Goal: Transaction & Acquisition: Purchase product/service

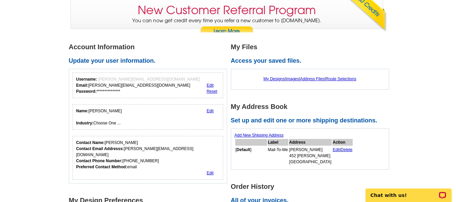
scroll to position [68, 0]
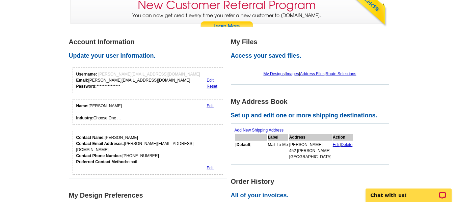
click at [208, 80] on link "Edit" at bounding box center [210, 80] width 7 height 5
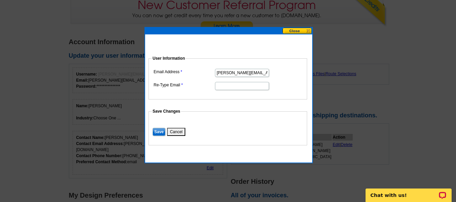
drag, startPoint x: 264, startPoint y: 73, endPoint x: 212, endPoint y: 74, distance: 52.7
click at [212, 74] on dl "Email Address tim@homesellingteam.com Re-Type Email" at bounding box center [228, 79] width 152 height 24
type input "tim@alliance-ct.com"
click at [227, 87] on input "Re-Type Email" at bounding box center [242, 86] width 54 height 8
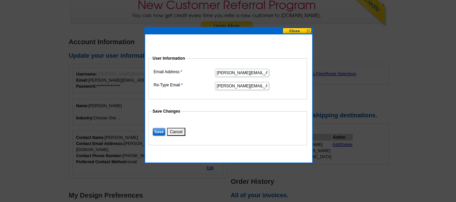
type input "tim@alliance-ct.com"
click at [158, 132] on input "Save" at bounding box center [159, 132] width 13 height 8
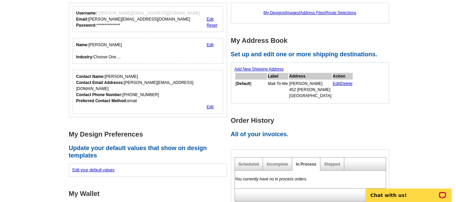
scroll to position [135, 0]
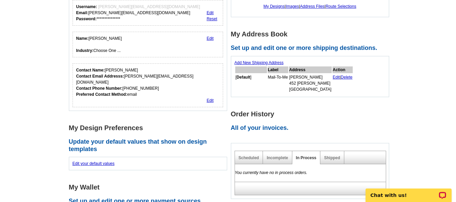
click at [210, 98] on link "Edit" at bounding box center [210, 100] width 7 height 5
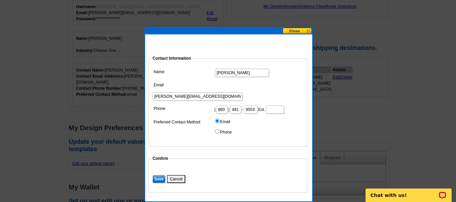
drag, startPoint x: 271, startPoint y: 85, endPoint x: 227, endPoint y: 87, distance: 43.6
click at [227, 93] on input "[PERSON_NAME][EMAIL_ADDRESS][DOMAIN_NAME]" at bounding box center [198, 97] width 90 height 8
type input "[PERSON_NAME][EMAIL_ADDRESS][DOMAIN_NAME]"
click at [156, 180] on input "Save" at bounding box center [159, 179] width 13 height 8
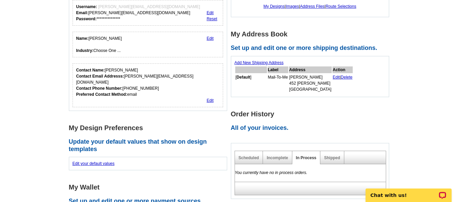
click at [107, 52] on div "Name: Tim Morse Industry: Choose One ..." at bounding box center [99, 44] width 46 height 18
click at [210, 40] on link "Edit" at bounding box center [210, 38] width 7 height 5
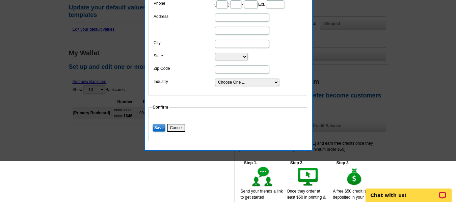
scroll to position [270, 0]
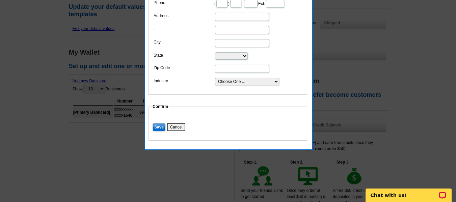
click at [238, 85] on select "Choose One ... Residential Real Estate Accounting Agriculture Architecture Arts…" at bounding box center [247, 81] width 64 height 7
select select "3"
click at [215, 85] on select "Choose One ... Residential Real Estate Accounting Agriculture Architecture Arts…" at bounding box center [247, 81] width 64 height 7
click at [156, 131] on input "Save" at bounding box center [159, 127] width 13 height 8
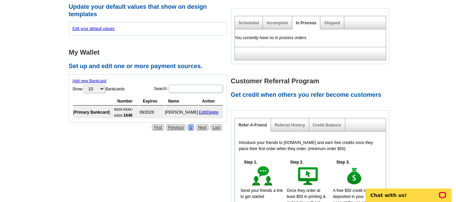
click at [199, 110] on link "Edit" at bounding box center [202, 112] width 7 height 5
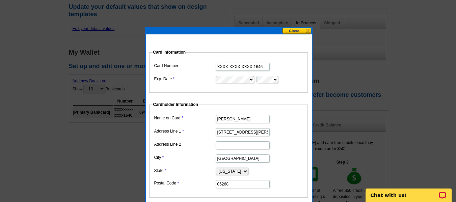
click at [234, 67] on input "XXXX-XXXX-XXXX-1646" at bounding box center [243, 67] width 54 height 8
click at [234, 66] on input "XXXX-XXXX-XXXX-1646" at bounding box center [243, 67] width 54 height 8
drag, startPoint x: 265, startPoint y: 66, endPoint x: 211, endPoint y: 67, distance: 54.1
click at [211, 67] on dl "Card Number XXXX-XXXX-XXXX-1646 Exp. Date" at bounding box center [229, 72] width 152 height 23
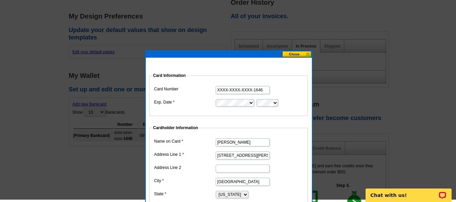
scroll to position [245, 0]
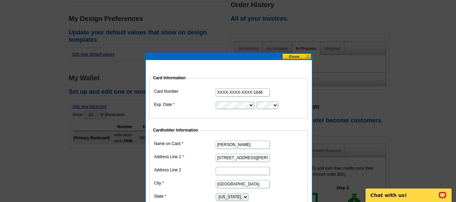
click at [263, 93] on input "XXXX-XXXX-XXXX-1646" at bounding box center [243, 93] width 54 height 8
click at [267, 93] on input "XXXX-XXXX-XXXX-1646" at bounding box center [243, 93] width 54 height 8
drag, startPoint x: 264, startPoint y: 94, endPoint x: 151, endPoint y: 95, distance: 113.2
click at [217, 99] on dl "Card Number XXXX-XXXX-XXXX-1646 Exp. Date" at bounding box center [229, 98] width 152 height 23
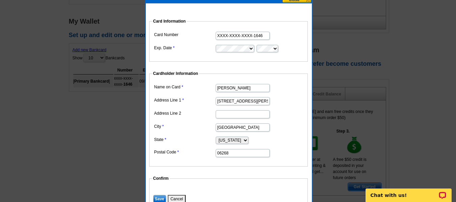
scroll to position [320, 0]
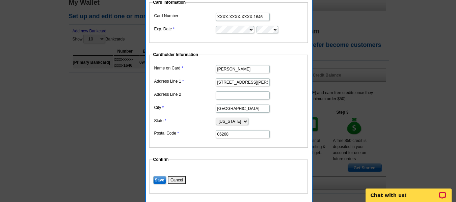
click at [248, 82] on input "158 Storrs Rd" at bounding box center [243, 82] width 54 height 8
click at [236, 82] on input "158 Storrs Rd" at bounding box center [243, 82] width 54 height 8
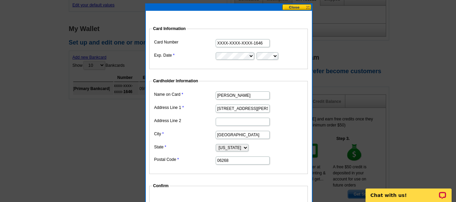
scroll to position [253, 0]
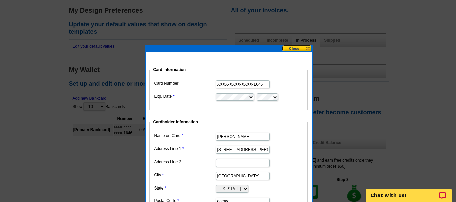
type input "158 Davis Rd"
click at [268, 87] on input "XXXX-XXXX-XXXX-1646" at bounding box center [243, 84] width 54 height 8
click at [264, 86] on input "XXXX-XXXX-XXXX-1646" at bounding box center [243, 84] width 54 height 8
click at [262, 84] on input "XXXX-XXXX-XXXX-1646" at bounding box center [243, 84] width 54 height 8
click at [254, 86] on input "XXXX-XXXX-XXXX-1646" at bounding box center [243, 84] width 54 height 8
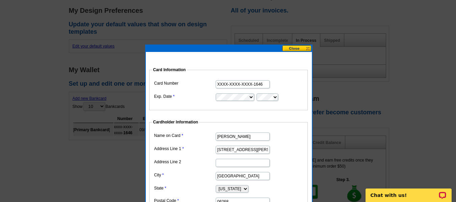
click at [241, 83] on input "XXXX-XXXX-XXXX-1646" at bounding box center [243, 84] width 54 height 8
drag, startPoint x: 219, startPoint y: 86, endPoint x: 267, endPoint y: 89, distance: 48.1
click at [267, 89] on dd "XXXX-XXXX-XXXX-1646" at bounding box center [229, 84] width 152 height 10
click at [292, 51] on button at bounding box center [297, 48] width 30 height 6
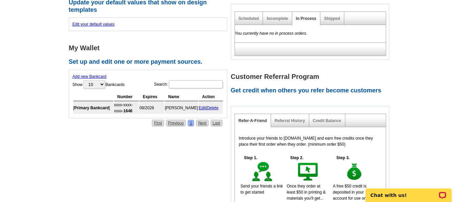
scroll to position [286, 0]
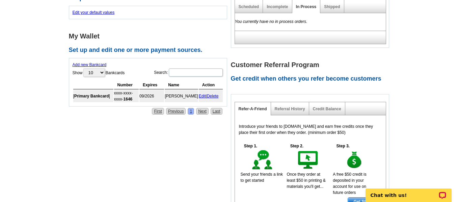
click at [200, 94] on link "Edit" at bounding box center [202, 96] width 7 height 5
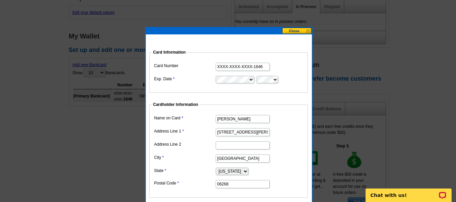
drag, startPoint x: 264, startPoint y: 68, endPoint x: 264, endPoint y: 74, distance: 6.4
click at [264, 71] on dd "XXXX-XXXX-XXXX-1646" at bounding box center [229, 66] width 152 height 10
drag, startPoint x: 260, startPoint y: 65, endPoint x: 264, endPoint y: 67, distance: 4.5
click at [263, 67] on input "XXXX-XXXX-XXXX-1646" at bounding box center [243, 67] width 54 height 8
click at [293, 31] on button at bounding box center [297, 31] width 30 height 6
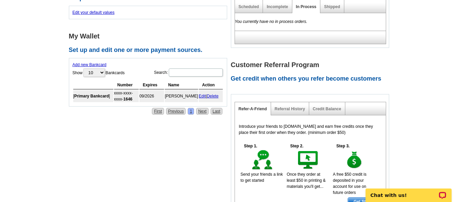
click at [208, 94] on link "Delete" at bounding box center [213, 96] width 12 height 5
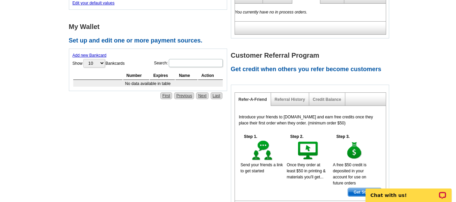
scroll to position [185, 0]
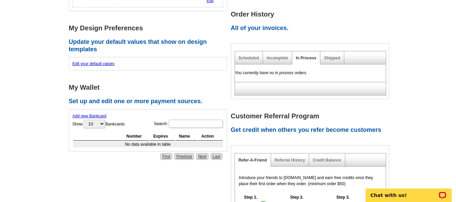
click at [82, 114] on link "Add new Bankcard" at bounding box center [90, 116] width 34 height 5
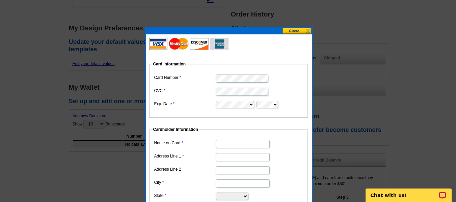
type input "[PERSON_NAME]"
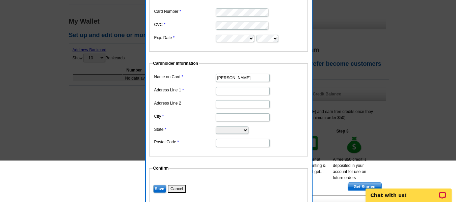
scroll to position [253, 0]
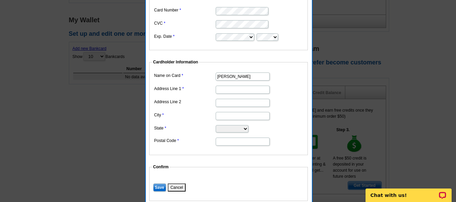
click at [231, 90] on input "Address Line 1" at bounding box center [243, 90] width 54 height 8
type input "158 Davis Rd"
click at [231, 118] on input "City" at bounding box center [243, 116] width 54 height 8
type input "Mansfield"
click at [243, 128] on select "Alabama Alaska Arizona Arkansas California Colorado Connecticut District of Col…" at bounding box center [232, 128] width 33 height 7
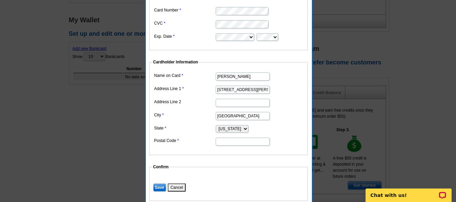
select select "CT"
click at [216, 125] on select "Alabama Alaska Arizona Arkansas California Colorado Connecticut District of Col…" at bounding box center [232, 128] width 33 height 7
click at [227, 144] on input "Postal Code" at bounding box center [243, 142] width 54 height 8
type input "06268"
click at [157, 188] on input "Save" at bounding box center [159, 188] width 13 height 8
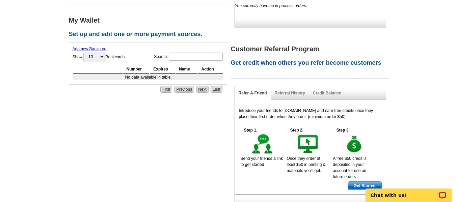
scroll to position [187, 0]
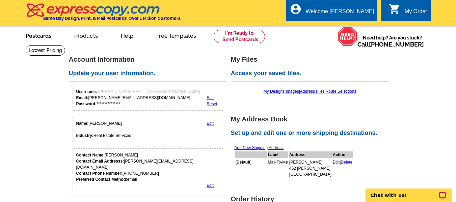
click at [32, 35] on link "Postcards" at bounding box center [38, 35] width 47 height 16
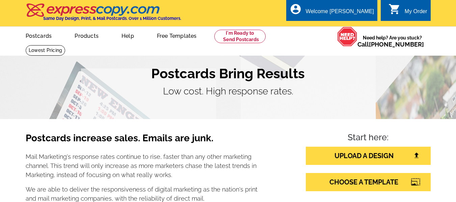
click at [44, 36] on link "Postcards" at bounding box center [39, 35] width 48 height 16
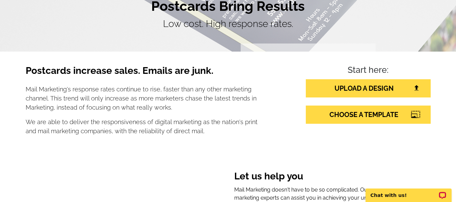
scroll to position [169, 0]
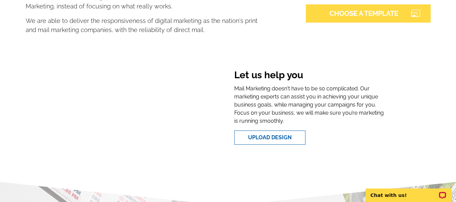
click at [352, 11] on link "CHOOSE A TEMPLATE" at bounding box center [368, 13] width 125 height 18
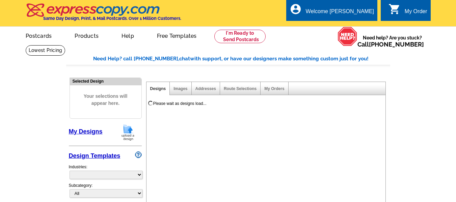
select select "785"
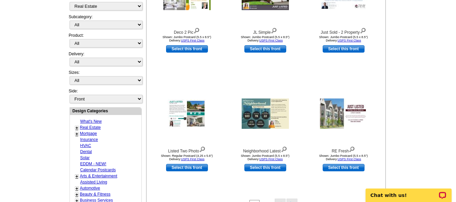
scroll to position [270, 0]
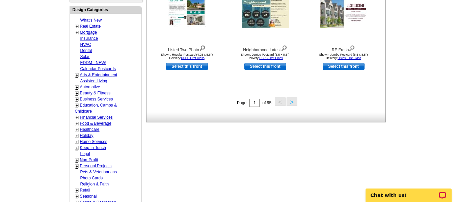
click at [295, 103] on button ">" at bounding box center [292, 102] width 11 height 8
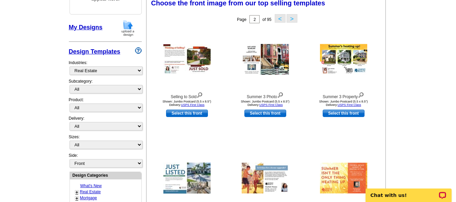
scroll to position [100, 0]
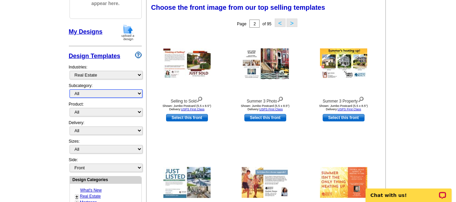
click at [106, 95] on select "All RE/MAX® Referrals Keller Williams® Berkshire Hathaway Home Services Century…" at bounding box center [106, 94] width 73 height 8
click at [105, 110] on select "All Postcards Letters and flyers Business Cards Door Hangers Greeting Cards" at bounding box center [106, 112] width 73 height 8
click at [38, 109] on main "Need Help? call 800-260-5887, chat with support, or have our designers make som…" at bounding box center [228, 196] width 456 height 502
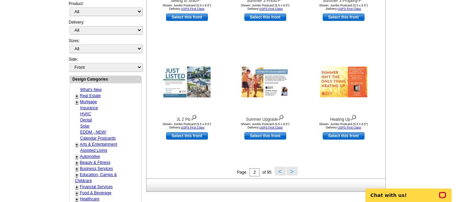
scroll to position [201, 0]
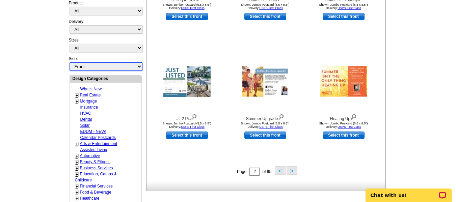
click at [116, 67] on select "Front Back" at bounding box center [106, 66] width 73 height 8
select select "front"
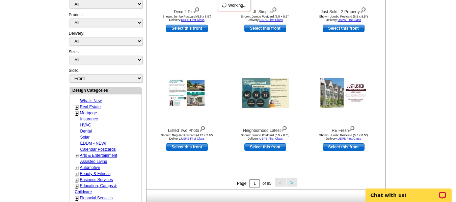
click at [116, 67] on div "My Designs Design Templates Industries: What's New Real Estate Mortgage Insuran…" at bounding box center [105, 8] width 73 height 149
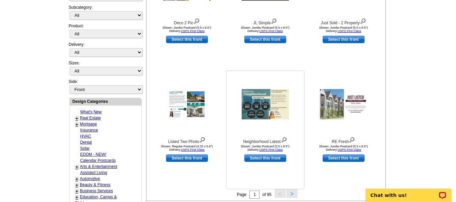
scroll to position [235, 0]
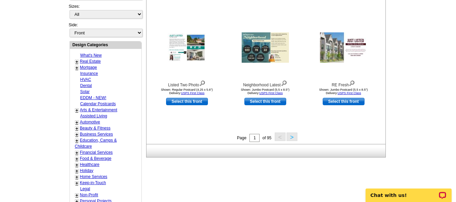
click at [294, 138] on button ">" at bounding box center [292, 137] width 11 height 8
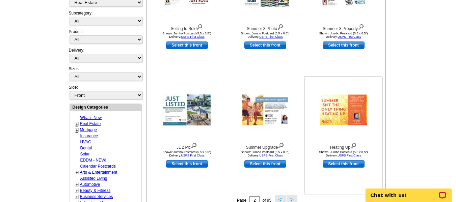
scroll to position [168, 0]
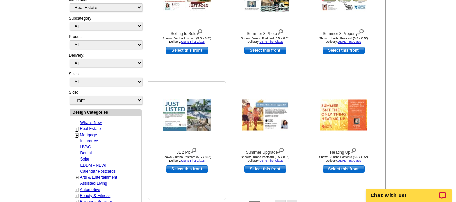
click at [191, 117] on img at bounding box center [186, 115] width 47 height 31
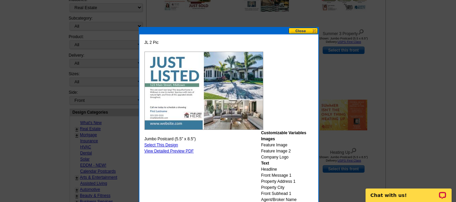
click at [170, 66] on img at bounding box center [204, 91] width 119 height 78
click at [165, 145] on link "Select This Design" at bounding box center [162, 145] width 34 height 5
select select "2"
select select "back"
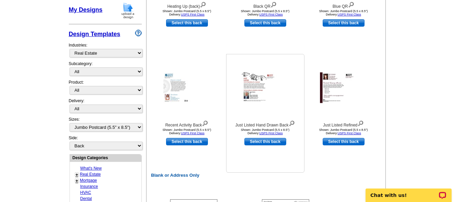
scroll to position [338, 0]
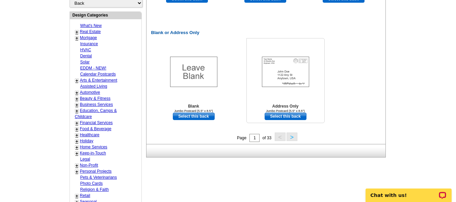
click at [291, 76] on img at bounding box center [285, 72] width 47 height 30
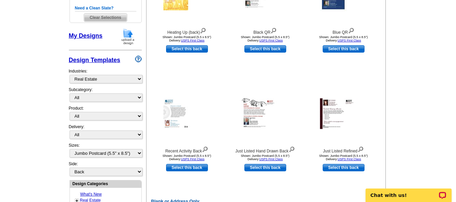
scroll to position [68, 0]
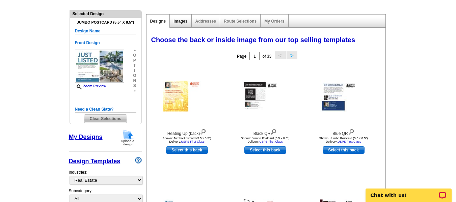
click at [184, 21] on link "Images" at bounding box center [181, 21] width 14 height 5
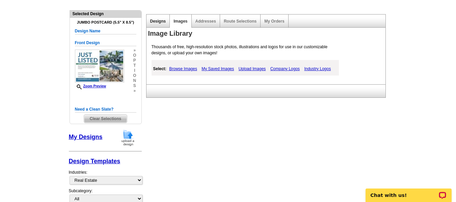
click at [156, 23] on link "Designs" at bounding box center [158, 21] width 16 height 5
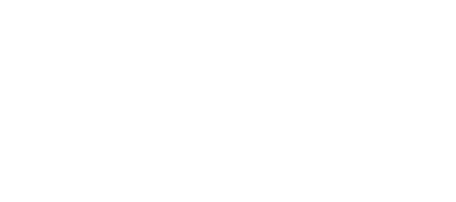
select select "1"
select select "2"
select select "back"
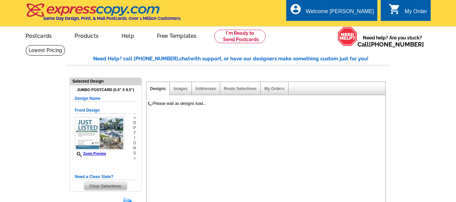
select select "785"
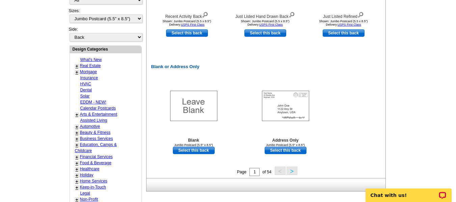
scroll to position [304, 0]
click at [281, 106] on img at bounding box center [285, 106] width 47 height 30
click at [281, 150] on link "Select this back" at bounding box center [286, 150] width 42 height 7
select select "front"
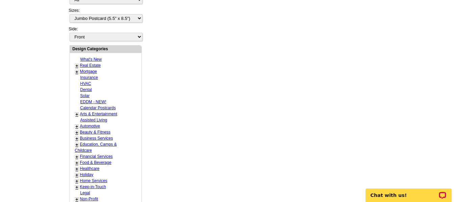
scroll to position [252, 0]
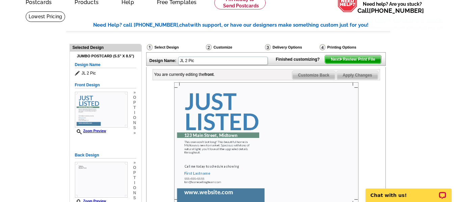
scroll to position [68, 0]
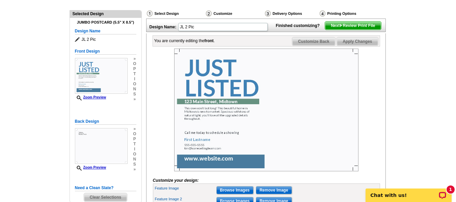
click at [212, 94] on img at bounding box center [266, 110] width 184 height 123
click at [207, 80] on img at bounding box center [266, 110] width 184 height 123
click at [185, 75] on img at bounding box center [266, 110] width 184 height 123
click at [210, 119] on img at bounding box center [266, 110] width 184 height 123
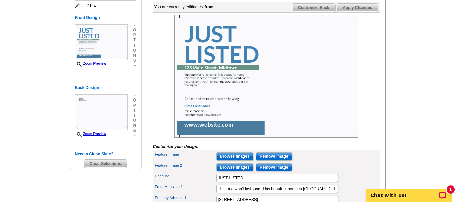
click at [208, 55] on img at bounding box center [266, 76] width 184 height 123
click at [191, 92] on img at bounding box center [266, 76] width 184 height 123
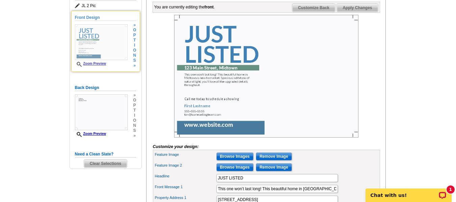
click at [94, 65] on link "Zoom Preview" at bounding box center [90, 64] width 31 height 4
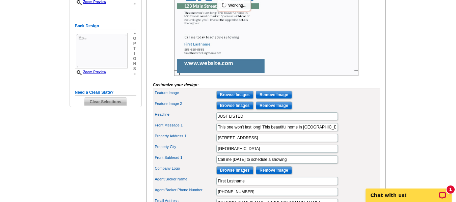
scroll to position [169, 0]
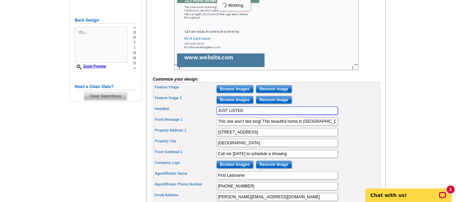
click at [250, 115] on input "JUST LISTED" at bounding box center [278, 111] width 122 height 8
drag, startPoint x: 252, startPoint y: 122, endPoint x: 216, endPoint y: 121, distance: 36.2
click at [216, 116] on div "Headline JUST LISTED" at bounding box center [266, 110] width 225 height 11
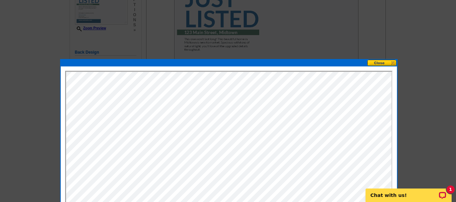
scroll to position [135, 0]
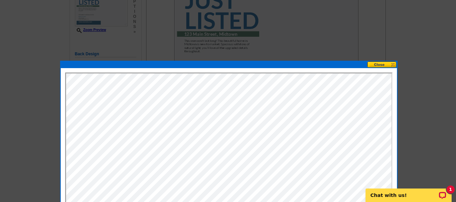
click at [380, 63] on button at bounding box center [383, 64] width 30 height 6
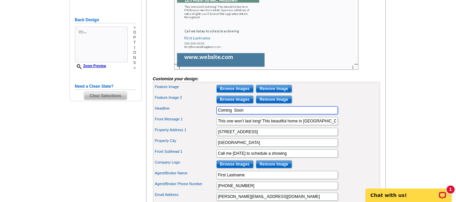
scroll to position [169, 0]
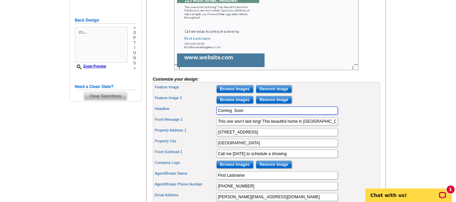
type input "Coming Soon"
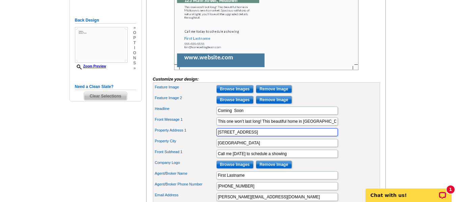
click at [261, 136] on input "[STREET_ADDRESS]" at bounding box center [278, 132] width 122 height 8
type input "1"
type input "9"
type input "[PERSON_NAME]'s Court aka [STREET_ADDRESS]"
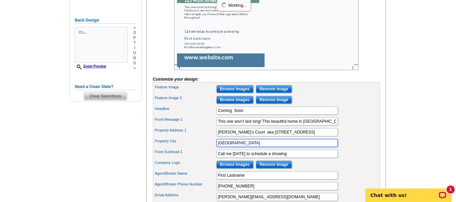
drag, startPoint x: 238, startPoint y: 154, endPoint x: 217, endPoint y: 155, distance: 21.3
click at [217, 147] on input "Midtown" at bounding box center [278, 143] width 122 height 8
type input "Stafford Ct 06076"
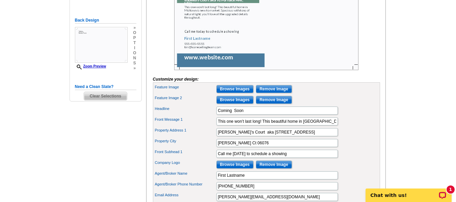
click at [297, 47] on img at bounding box center [266, 8] width 184 height 123
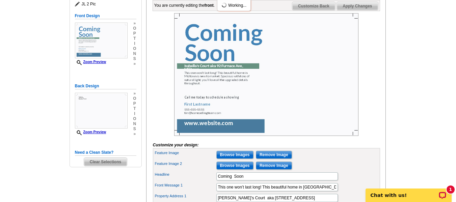
scroll to position [101, 0]
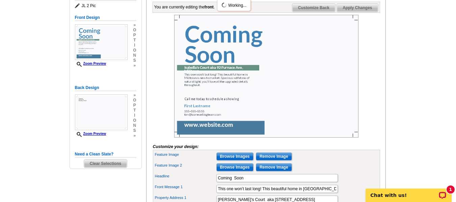
click at [258, 78] on img at bounding box center [266, 76] width 184 height 123
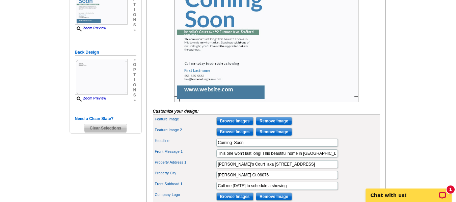
scroll to position [203, 0]
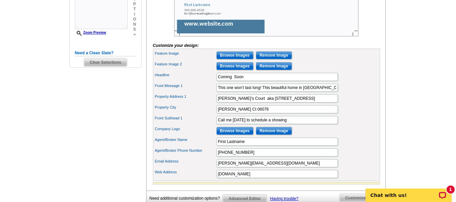
click at [275, 93] on div "Front Message 1 This one won’t last long! This beautiful home in Midtown is new…" at bounding box center [266, 87] width 225 height 11
click at [277, 92] on input "This one won’t last long! This beautiful home in Midtown is new to market. Spac…" at bounding box center [278, 88] width 122 height 8
drag, startPoint x: 217, startPoint y: 99, endPoint x: 336, endPoint y: 98, distance: 118.9
click at [336, 92] on input "This one won’t last long! This beautiful home in Midtown is new to market. Spac…" at bounding box center [278, 88] width 122 height 8
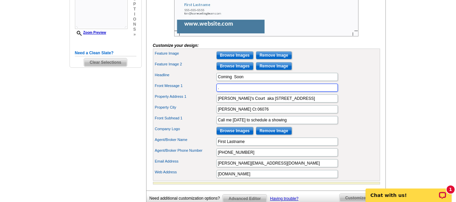
scroll to position [0, 0]
type input "."
click at [230, 92] on input "." at bounding box center [278, 88] width 122 height 8
drag, startPoint x: 336, startPoint y: 100, endPoint x: 268, endPoint y: 98, distance: 67.9
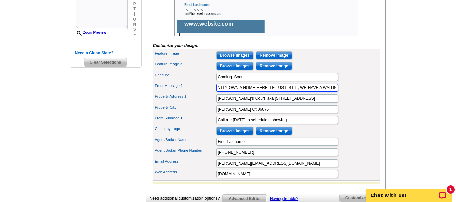
click at [268, 92] on input "NEW CONSTRUCTION BEGINNING FALL 2025. IF YOU CURRENTLY OWN A HOME HERE, LET US …" at bounding box center [278, 88] width 122 height 8
click at [271, 92] on input "NEW CONSTRUCTION BEGINNING FALL 2025. IF YOU CURRENTLY OWN A HOME HERE, LET US …" at bounding box center [278, 88] width 122 height 8
click at [269, 92] on input "NEW CONSTRUCTION BEGINNING FALL 2025. IF YOU CURRENTLY OWN A HOME HERE, LET US …" at bounding box center [278, 88] width 122 height 8
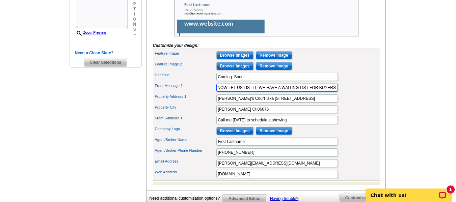
drag, startPoint x: 322, startPoint y: 101, endPoint x: 347, endPoint y: 100, distance: 25.0
click at [347, 93] on div "Front Message 1 NEW CONSTRUCTION BEGINNING FALL 2025. IF YOU CURRENTLY OWN A HO…" at bounding box center [266, 87] width 225 height 11
type input "NEW CONSTRUCTION BEGINNING FALL 2025. IF YOU CURRENTLY OWN A HOME HERE, AND WAN…"
click at [339, 93] on div "Front Message 1 NEW CONSTRUCTION BEGINNING FALL 2025. IF YOU CURRENTLY OWN A HO…" at bounding box center [266, 87] width 225 height 11
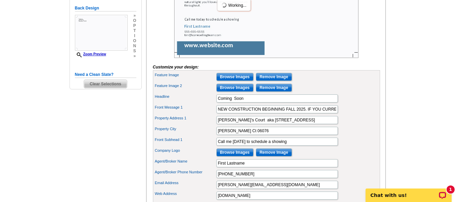
scroll to position [135, 0]
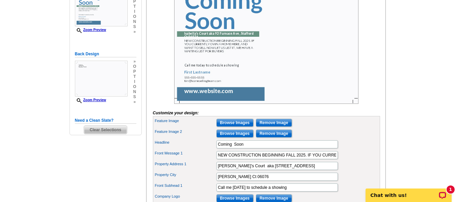
click at [240, 78] on img at bounding box center [266, 42] width 184 height 123
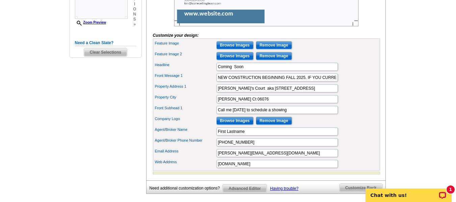
scroll to position [236, 0]
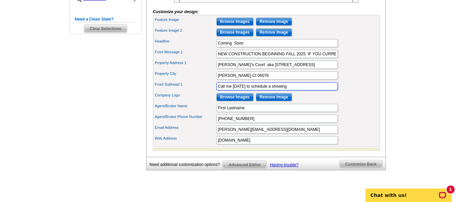
click at [297, 91] on input "Call me today to schedule a showing" at bounding box center [278, 86] width 122 height 8
type input "C"
type input "c"
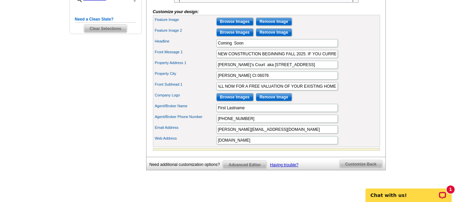
scroll to position [0, 0]
click at [394, 41] on main "Need Help? call 800-260-5887, chat with support, or have our designers make som…" at bounding box center [228, 6] width 456 height 397
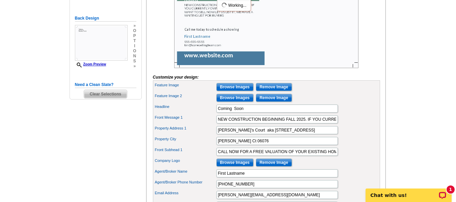
scroll to position [169, 0]
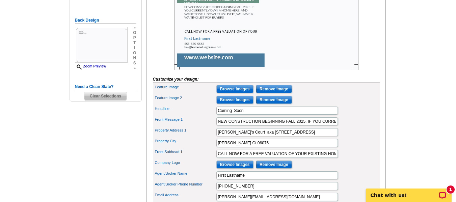
click at [261, 43] on img at bounding box center [266, 8] width 184 height 123
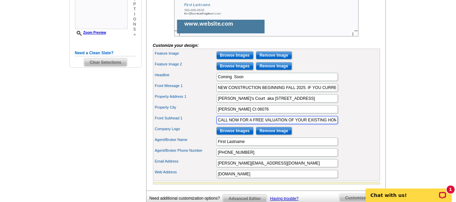
scroll to position [0, 4]
drag, startPoint x: 296, startPoint y: 132, endPoint x: 340, endPoint y: 131, distance: 43.9
click at [340, 126] on div "Front Subhead 1 CALL NOW FOR A FREE VALUATION OF YOUR EXISTING HOME" at bounding box center [266, 120] width 225 height 11
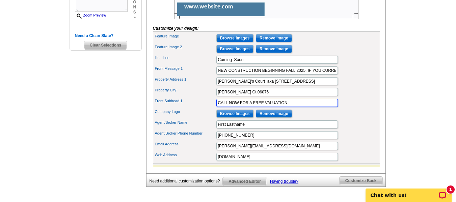
scroll to position [236, 0]
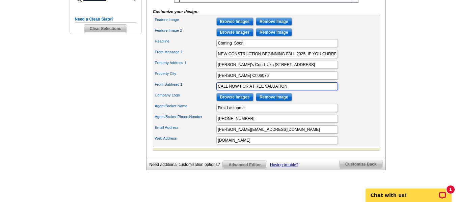
type input "CALL NOW FOR A FREE VALUATION"
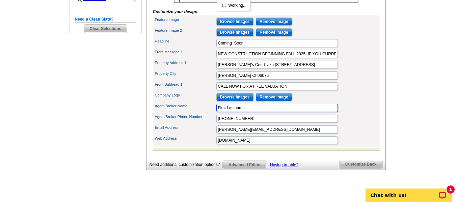
drag, startPoint x: 250, startPoint y: 120, endPoint x: 213, endPoint y: 125, distance: 36.5
click at [213, 125] on div "Feature Image Browse Images Remove Image Feature Image 2 Browse Images Remove I…" at bounding box center [266, 81] width 227 height 132
type input "t"
type input "[PERSON_NAME]"
drag, startPoint x: 249, startPoint y: 130, endPoint x: 211, endPoint y: 132, distance: 37.5
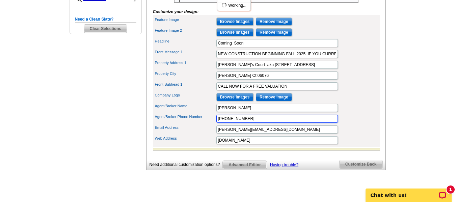
click at [211, 124] on div "Agent/Broker Phone Number 555-555-5555" at bounding box center [266, 118] width 225 height 11
type input "[PHONE_NUMBER]"
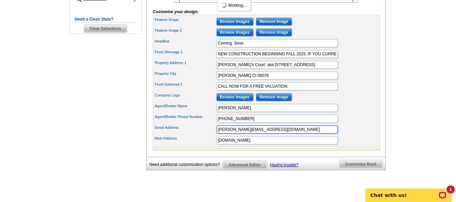
click at [284, 134] on input "tim@homesellingteam.com" at bounding box center [278, 130] width 122 height 8
type input "[PERSON_NAME][EMAIL_ADDRESS][DOMAIN_NAME]"
click at [257, 145] on input "www.website.com" at bounding box center [278, 140] width 122 height 8
type input "w"
type input "[DOMAIN_NAME]"
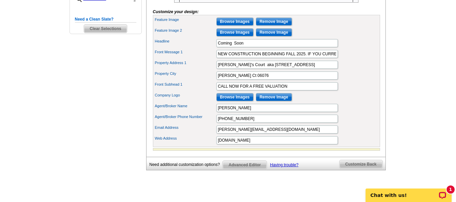
click at [342, 103] on div "Company Logo Browse Images Remove Image" at bounding box center [266, 97] width 225 height 11
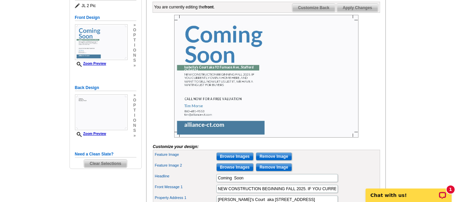
scroll to position [135, 0]
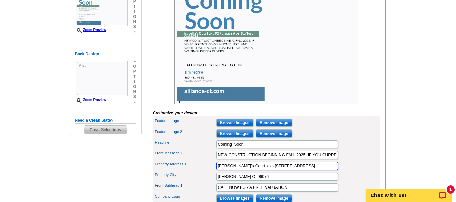
click at [293, 170] on input "Isabella's Court aka 92 Furnace Ave" at bounding box center [278, 166] width 122 height 8
type input "[PERSON_NAME]'s Court"
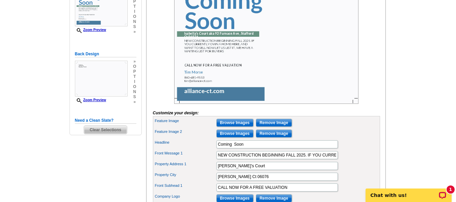
click at [338, 139] on div "Feature Image 2 Browse Images Remove Image" at bounding box center [266, 133] width 225 height 11
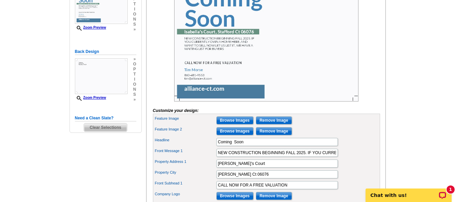
scroll to position [101, 0]
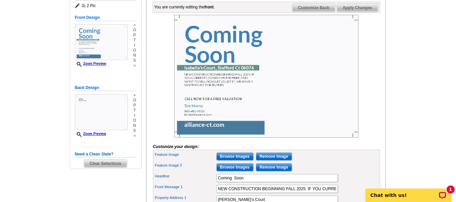
click at [192, 47] on img at bounding box center [266, 76] width 184 height 123
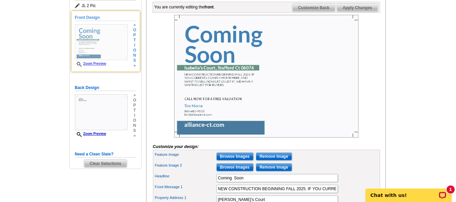
click at [131, 37] on div "Front Design Zoom Preview » o p t i o n s »" at bounding box center [105, 42] width 61 height 54
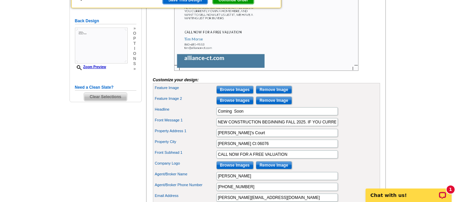
scroll to position [169, 0]
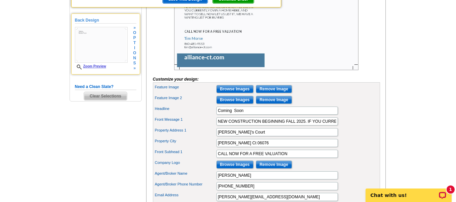
click at [106, 49] on img at bounding box center [101, 45] width 53 height 36
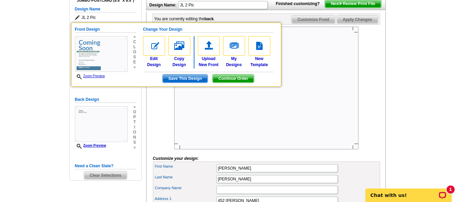
scroll to position [101, 0]
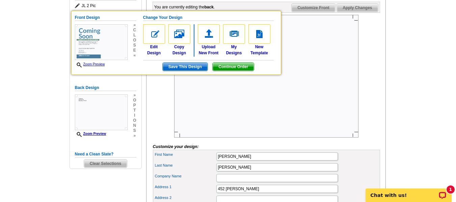
click at [406, 66] on main "Need Help? call 800-260-5887, chat with support, or have our designers make som…" at bounding box center [228, 121] width 456 height 354
click at [53, 32] on main "Need Help? call 800-260-5887, chat with support, or have our designers make som…" at bounding box center [228, 121] width 456 height 354
click at [101, 19] on h5 "Front Design" at bounding box center [105, 18] width 61 height 6
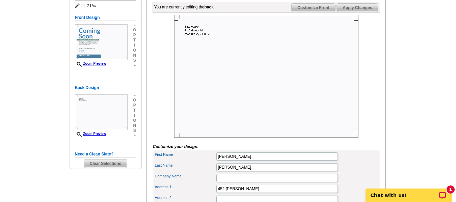
click at [189, 41] on img at bounding box center [266, 76] width 184 height 123
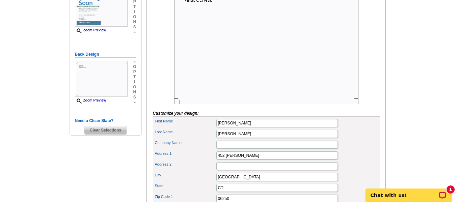
scroll to position [135, 0]
drag, startPoint x: 249, startPoint y: 166, endPoint x: 206, endPoint y: 163, distance: 43.3
click at [206, 161] on div "Address 1 452 Storrs Rd" at bounding box center [266, 155] width 225 height 11
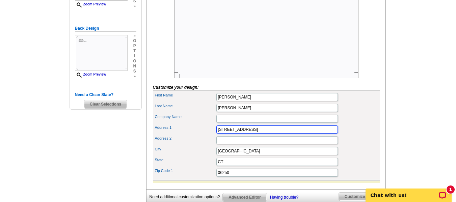
scroll to position [203, 0]
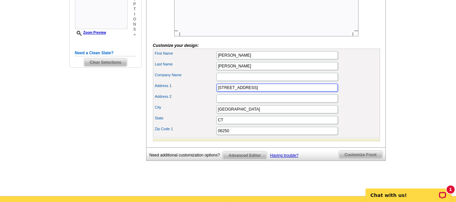
type input "[STREET_ADDRESS]"
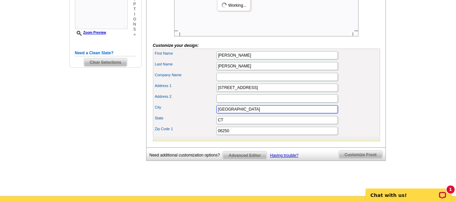
drag, startPoint x: 248, startPoint y: 122, endPoint x: 191, endPoint y: 119, distance: 57.5
click at [191, 115] on div "City Mansfield" at bounding box center [266, 109] width 225 height 11
type input "Hebron"
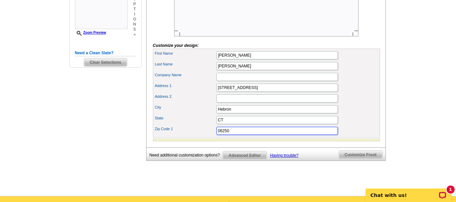
click at [234, 135] on input "06250" at bounding box center [278, 131] width 122 height 8
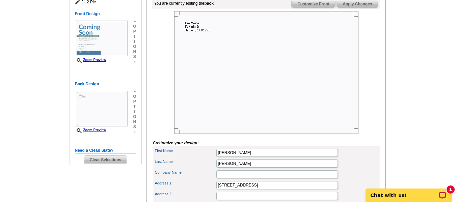
scroll to position [101, 0]
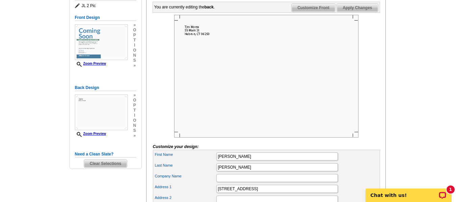
type input "06268"
click at [208, 41] on img at bounding box center [266, 76] width 184 height 123
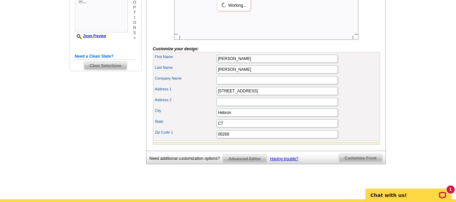
scroll to position [203, 0]
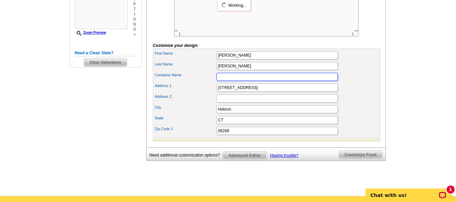
click at [230, 81] on input "Company Name" at bounding box center [278, 77] width 122 height 8
type input "Alliance Realty"
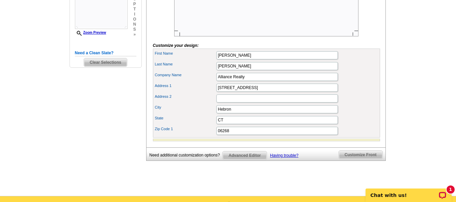
click at [367, 104] on div "Address 2" at bounding box center [266, 98] width 225 height 11
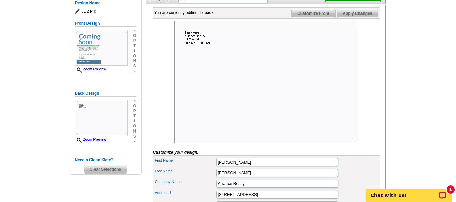
scroll to position [68, 0]
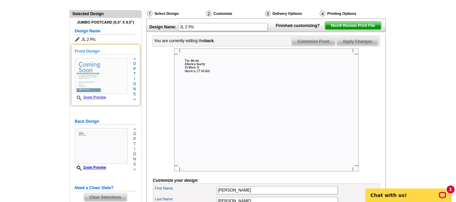
click at [101, 77] on img at bounding box center [101, 76] width 53 height 36
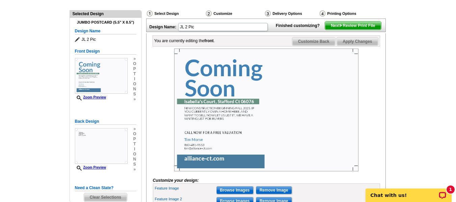
click at [357, 30] on span "Next Review Print File" at bounding box center [353, 26] width 56 height 8
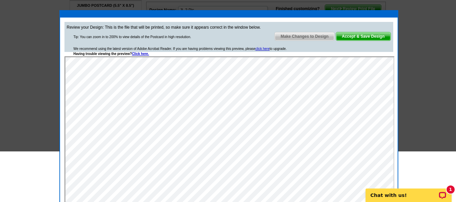
scroll to position [34, 0]
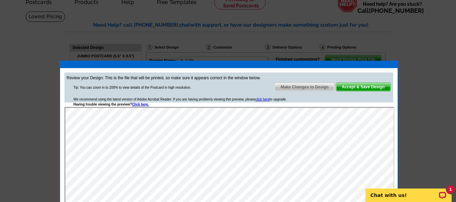
click at [41, 44] on div at bounding box center [228, 84] width 456 height 236
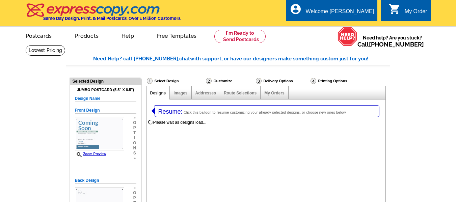
select select
select select "1"
select select "2"
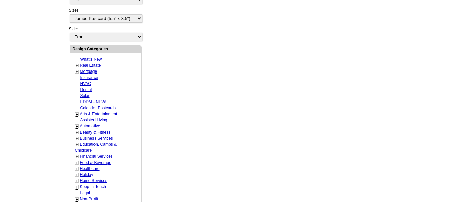
select select "785"
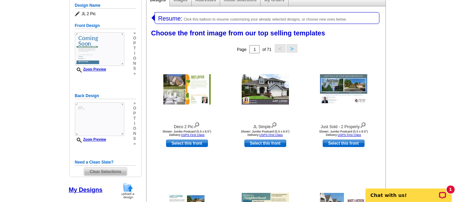
scroll to position [66, 0]
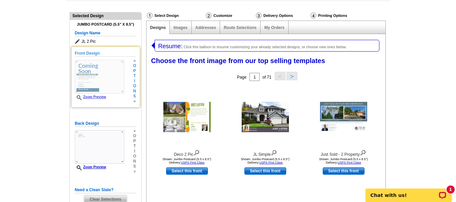
click at [98, 72] on img at bounding box center [99, 76] width 49 height 33
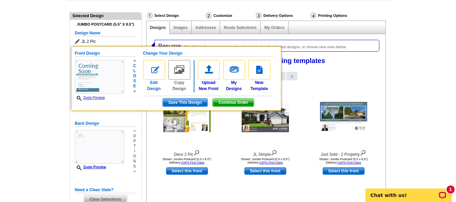
click at [155, 71] on img at bounding box center [154, 70] width 22 height 20
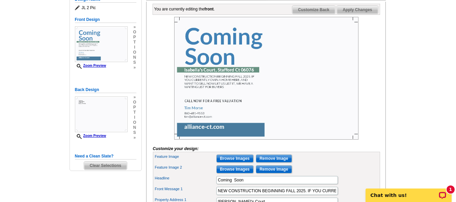
scroll to position [101, 0]
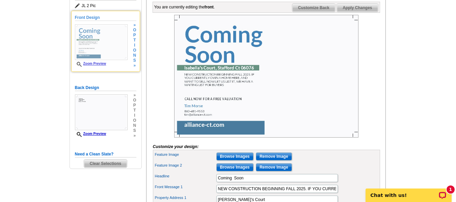
click at [130, 55] on div "Front Design Zoom Preview » o p t i o n s »" at bounding box center [105, 42] width 61 height 54
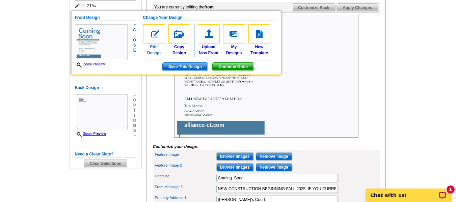
click at [156, 50] on link "Edit Design" at bounding box center [154, 40] width 22 height 32
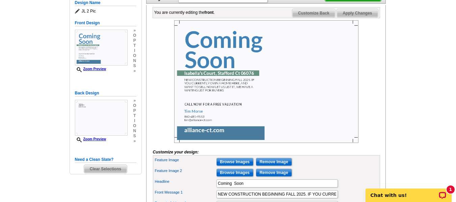
scroll to position [101, 0]
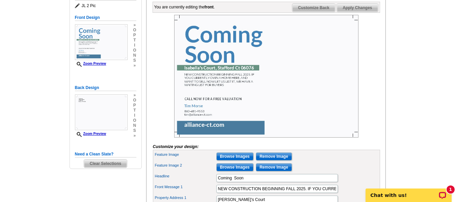
click at [218, 58] on img at bounding box center [266, 76] width 184 height 123
click at [212, 48] on img at bounding box center [266, 76] width 184 height 123
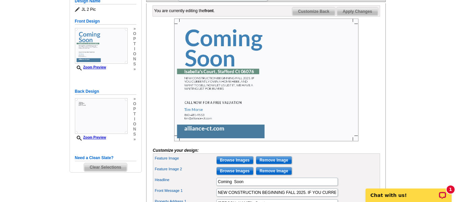
scroll to position [135, 0]
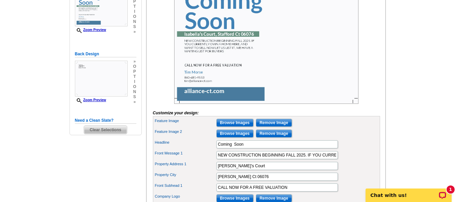
click at [95, 122] on h5 "Need a Clean Slate?" at bounding box center [105, 121] width 61 height 6
click at [102, 129] on span "Clear Selections" at bounding box center [105, 130] width 43 height 8
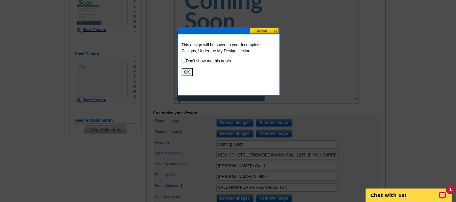
click at [270, 29] on button at bounding box center [265, 31] width 30 height 6
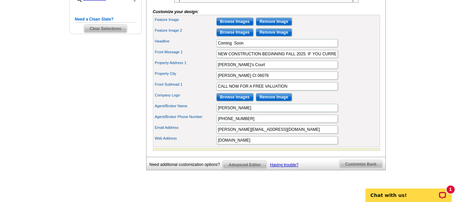
scroll to position [270, 0]
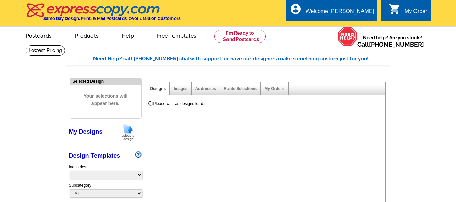
select select "785"
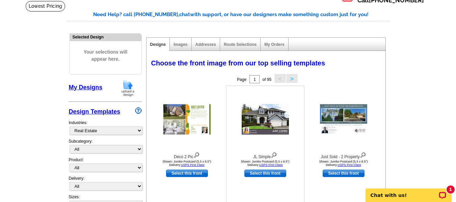
scroll to position [34, 0]
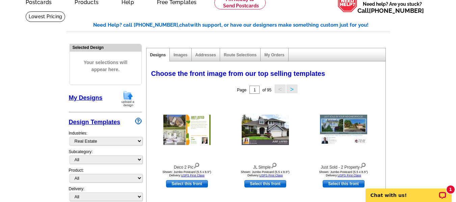
click at [81, 98] on link "My Designs" at bounding box center [86, 98] width 34 height 7
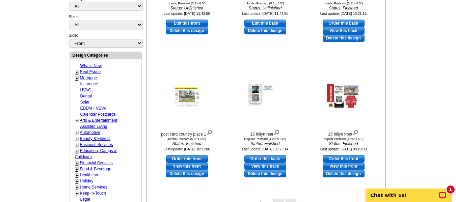
scroll to position [68, 0]
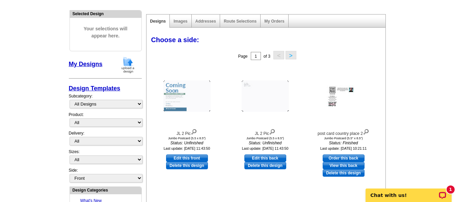
click at [85, 63] on link "My Designs" at bounding box center [86, 64] width 34 height 7
click at [177, 89] on img at bounding box center [186, 96] width 47 height 31
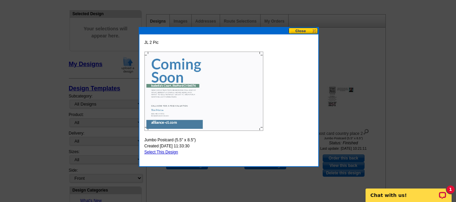
click at [300, 30] on button at bounding box center [304, 31] width 30 height 6
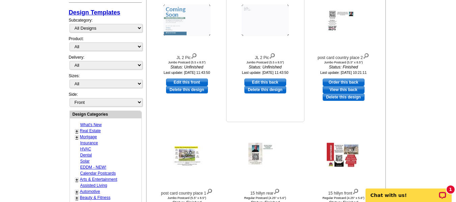
scroll to position [169, 0]
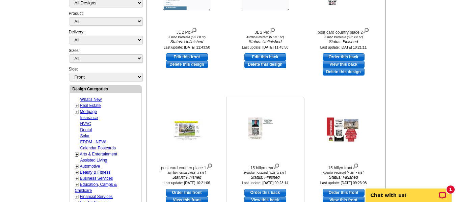
click at [262, 126] on img at bounding box center [266, 131] width 34 height 26
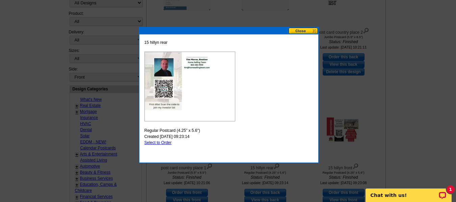
click at [204, 90] on img at bounding box center [190, 87] width 91 height 70
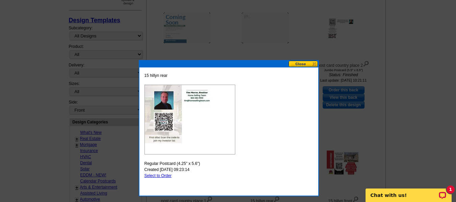
scroll to position [135, 0]
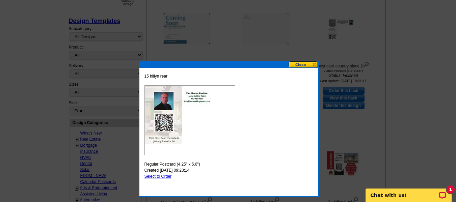
click at [300, 65] on button at bounding box center [304, 64] width 30 height 6
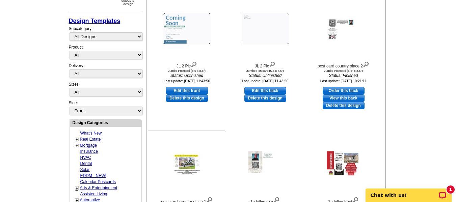
click at [185, 168] on img at bounding box center [187, 165] width 34 height 22
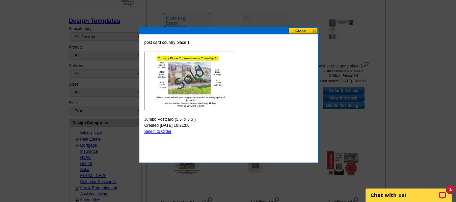
click at [192, 81] on img at bounding box center [190, 81] width 91 height 59
click at [188, 89] on img at bounding box center [190, 81] width 91 height 59
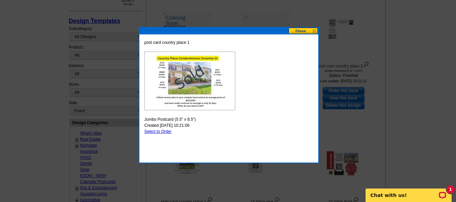
click at [188, 89] on img at bounding box center [190, 81] width 91 height 59
click at [156, 130] on link "Select to Order" at bounding box center [158, 131] width 27 height 5
select select "2"
select select "back"
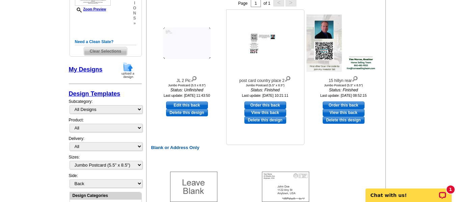
scroll to position [101, 0]
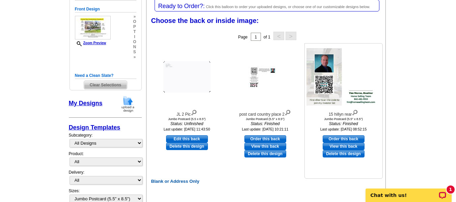
click at [320, 79] on img at bounding box center [344, 76] width 74 height 57
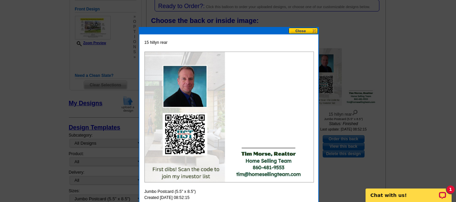
click at [302, 31] on button at bounding box center [304, 31] width 30 height 6
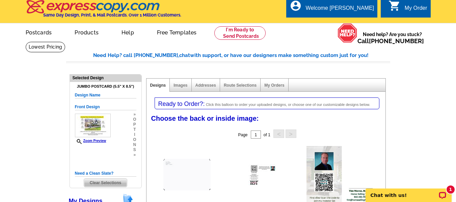
scroll to position [0, 0]
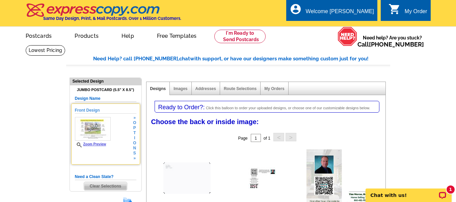
click at [91, 126] on img at bounding box center [93, 129] width 36 height 24
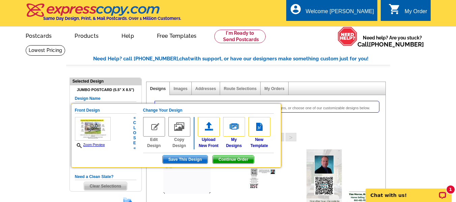
click at [150, 122] on img at bounding box center [154, 127] width 22 height 20
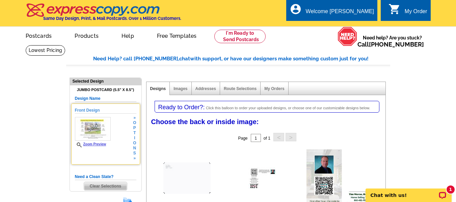
click at [100, 134] on img at bounding box center [93, 129] width 36 height 24
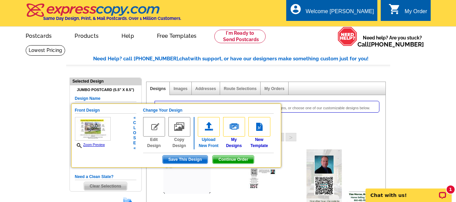
click at [210, 137] on img at bounding box center [209, 127] width 22 height 20
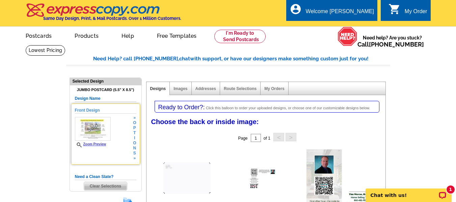
scroll to position [135, 0]
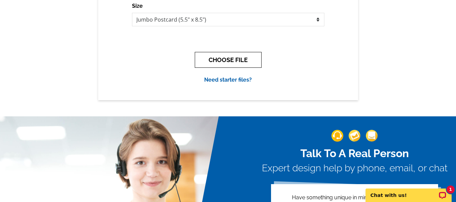
click at [232, 58] on button "CHOOSE FILE" at bounding box center [228, 60] width 67 height 16
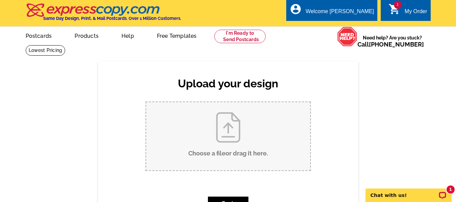
click at [410, 8] on div "My Order" at bounding box center [416, 12] width 23 height 9
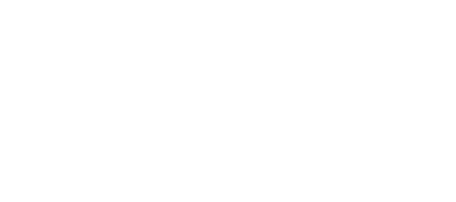
select select "1"
select select "2"
select select "back"
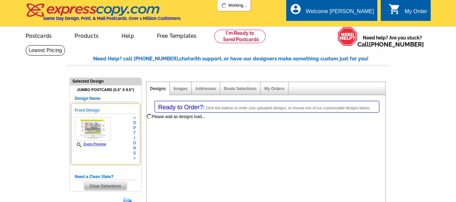
select select "785"
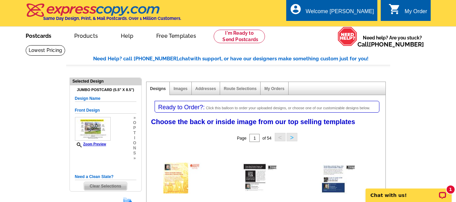
click at [42, 39] on link "Postcards" at bounding box center [38, 35] width 47 height 16
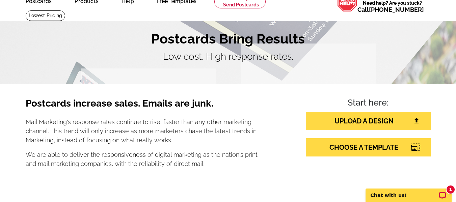
scroll to position [34, 0]
